Goal: Information Seeking & Learning: Learn about a topic

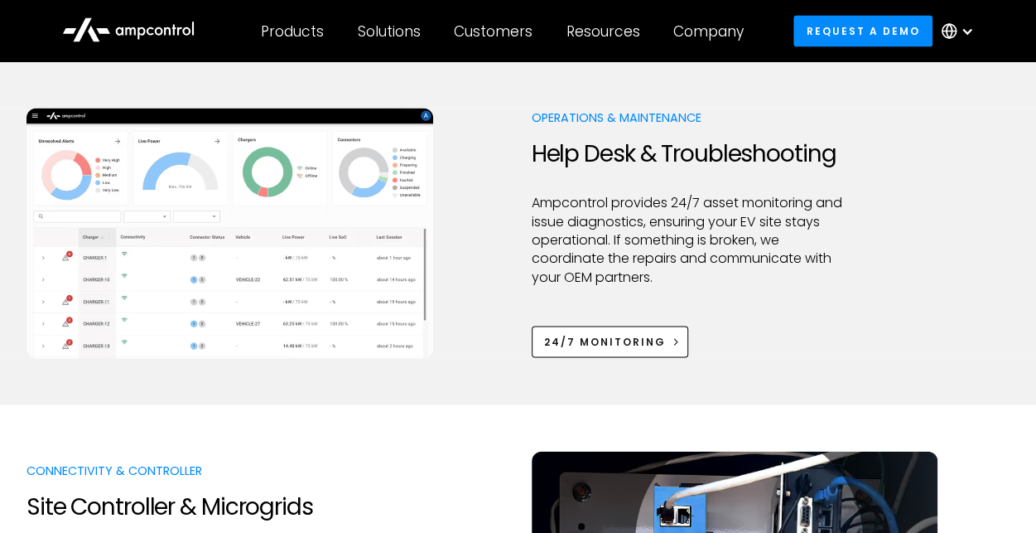
scroll to position [1466, 0]
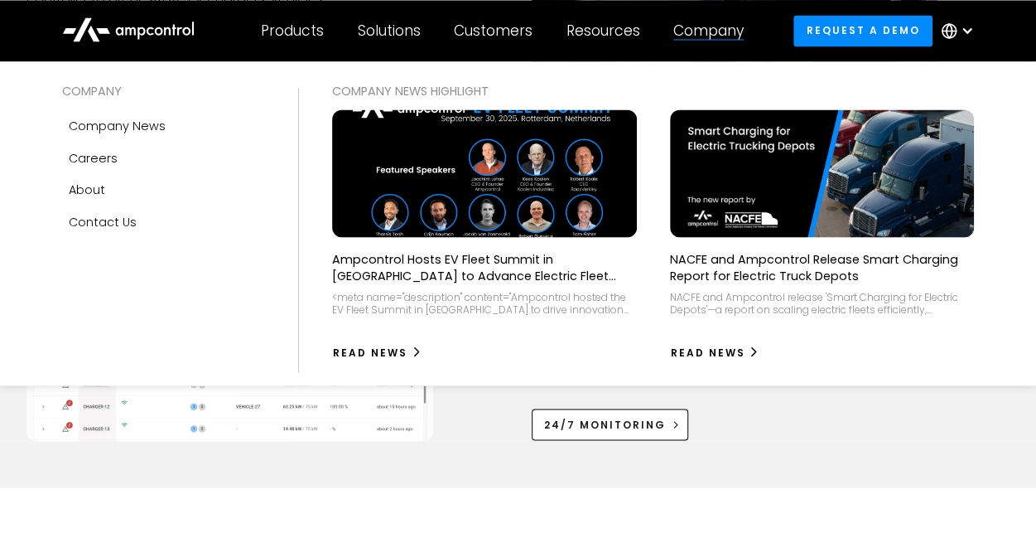
click at [708, 24] on div "Company" at bounding box center [709, 31] width 70 height 18
click at [712, 37] on div "Company" at bounding box center [709, 31] width 70 height 18
click at [133, 126] on div "Company news" at bounding box center [117, 125] width 97 height 18
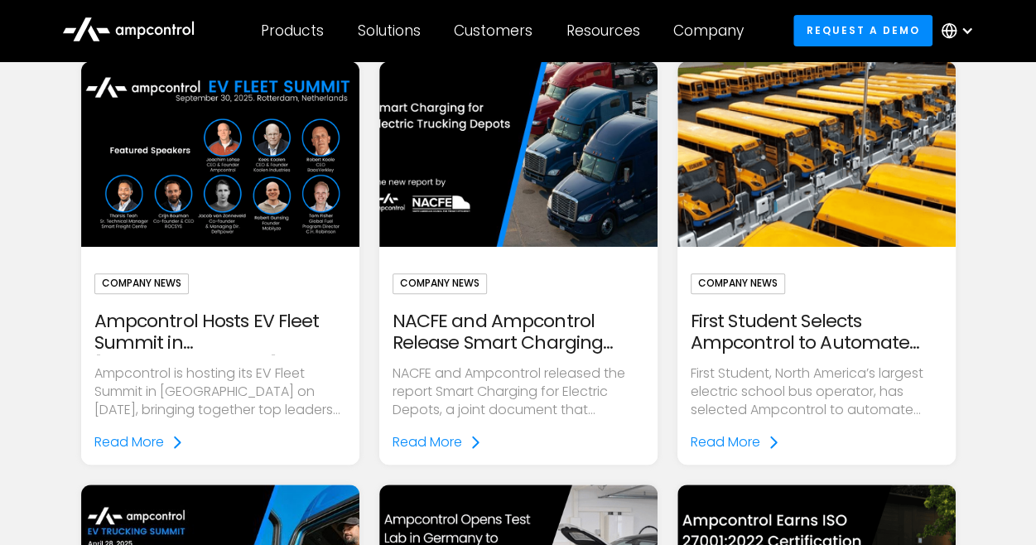
scroll to position [232, 0]
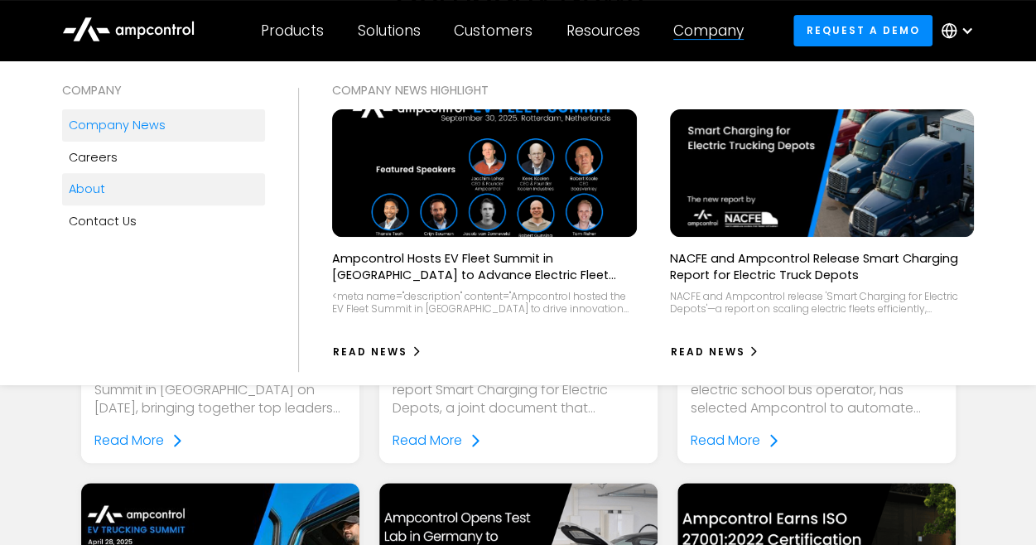
click at [91, 186] on div "About" at bounding box center [87, 189] width 36 height 18
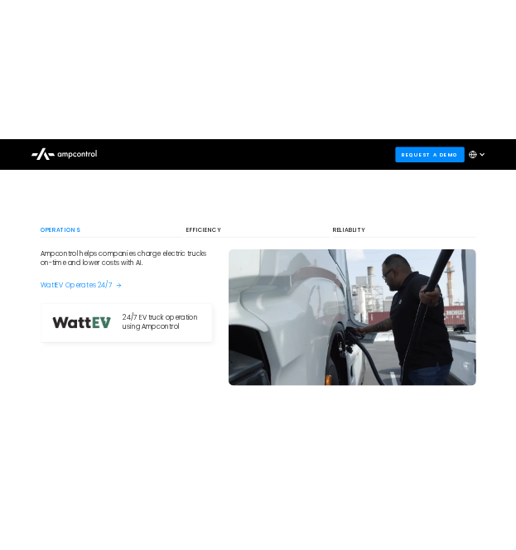
scroll to position [934, 0]
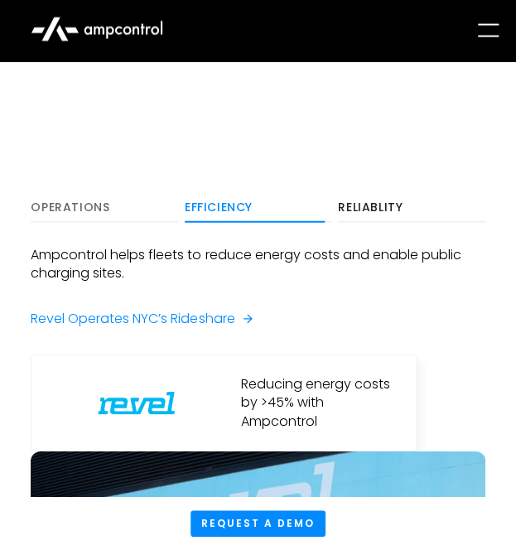
click at [74, 200] on div "Operations" at bounding box center [104, 207] width 147 height 15
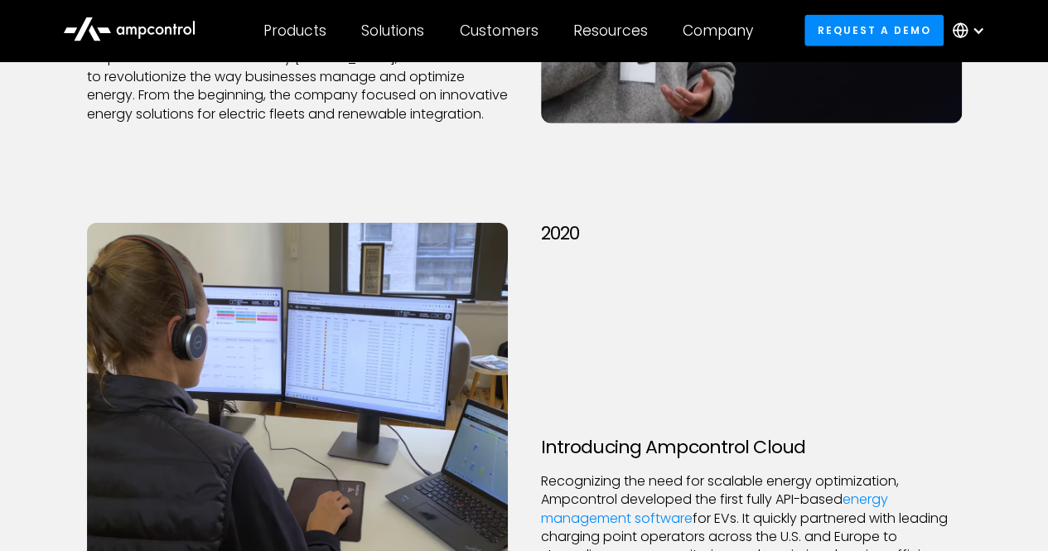
scroll to position [2156, 0]
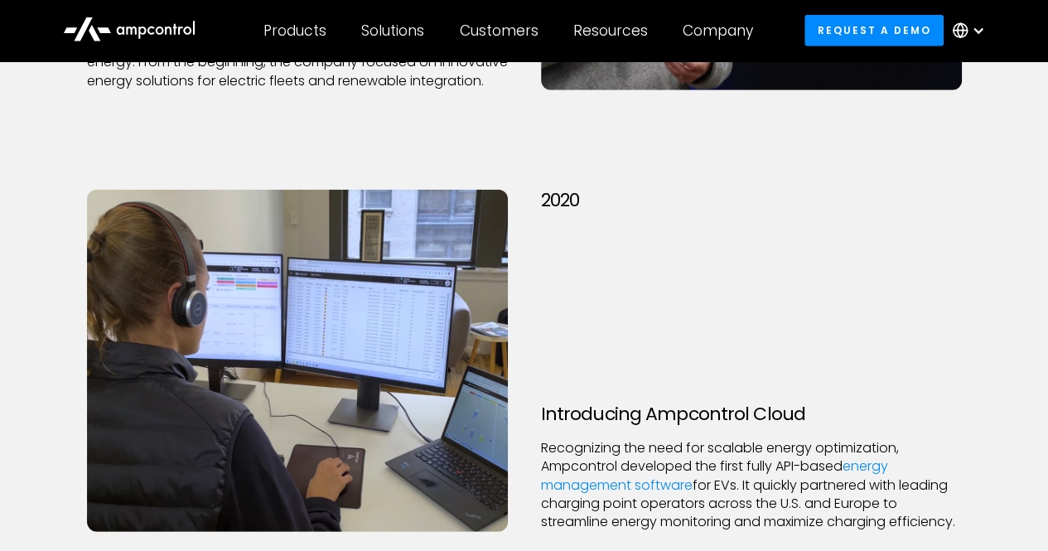
click at [668, 261] on div "2020 Introducing Ampcontrol Cloud Recognizing the need for scalable energy opti…" at bounding box center [751, 361] width 421 height 342
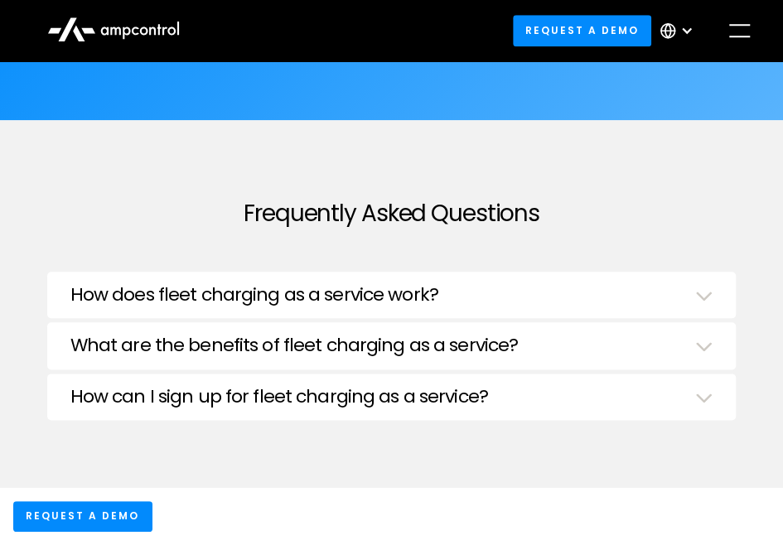
scroll to position [7674, 0]
click at [458, 288] on div "How does fleet charging as a service work?" at bounding box center [391, 297] width 643 height 26
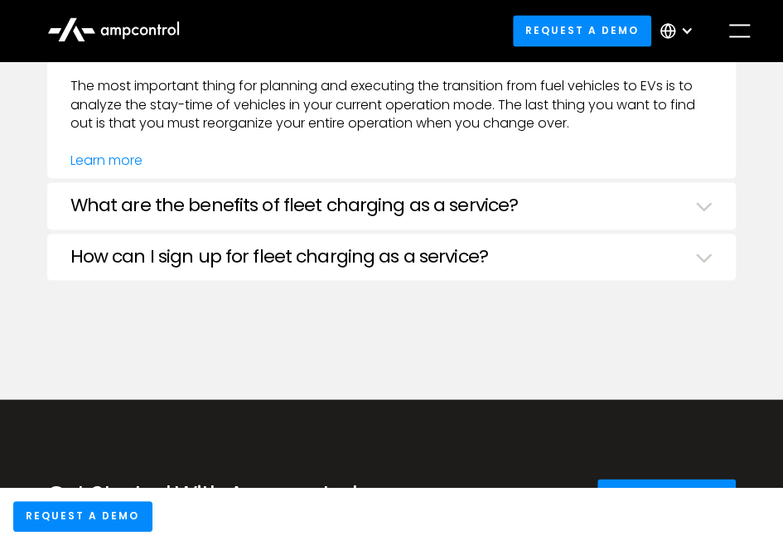
scroll to position [7899, 0]
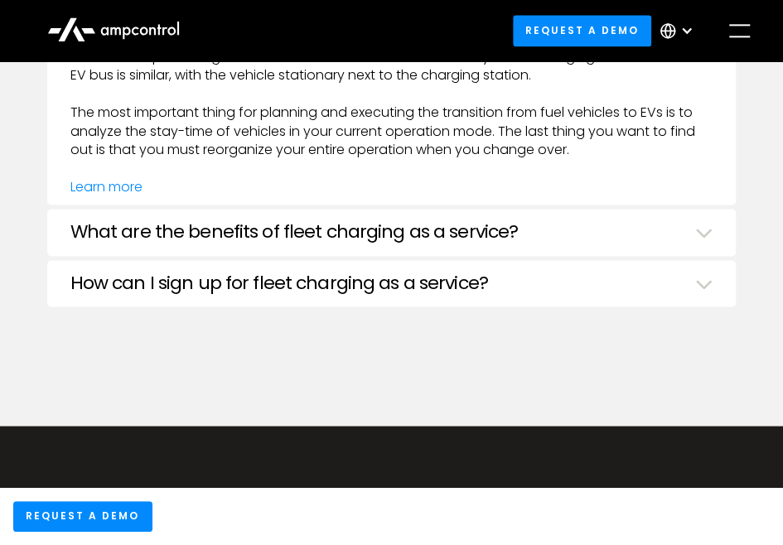
click at [476, 228] on h3 "What are the benefits of fleet charging as a service?" at bounding box center [293, 232] width 447 height 22
